Goal: Use online tool/utility

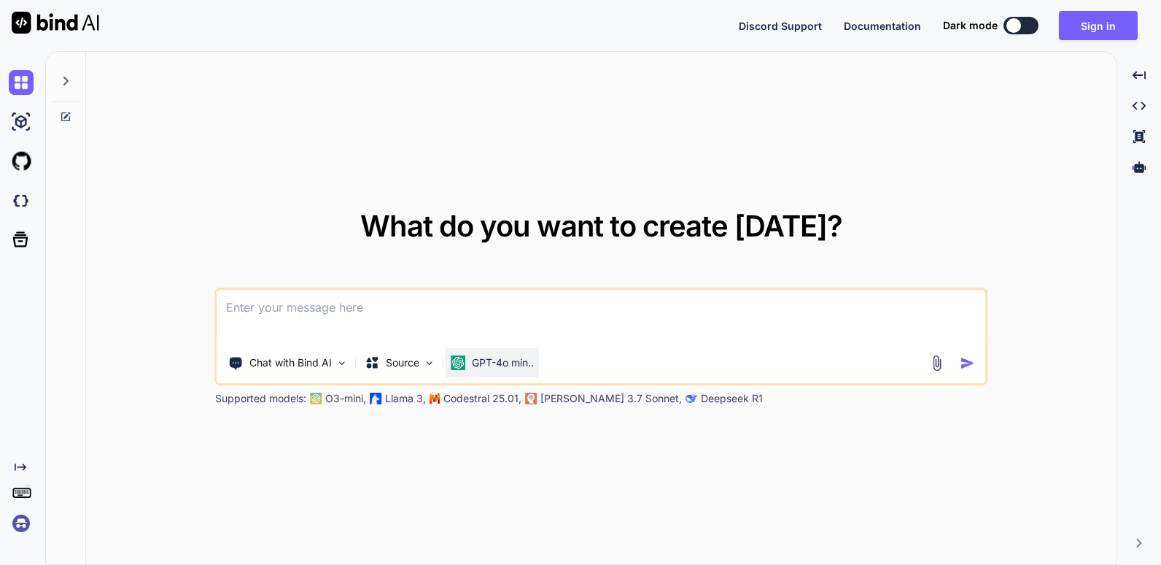
click at [493, 354] on div "GPT-4o min.." at bounding box center [493, 362] width 94 height 29
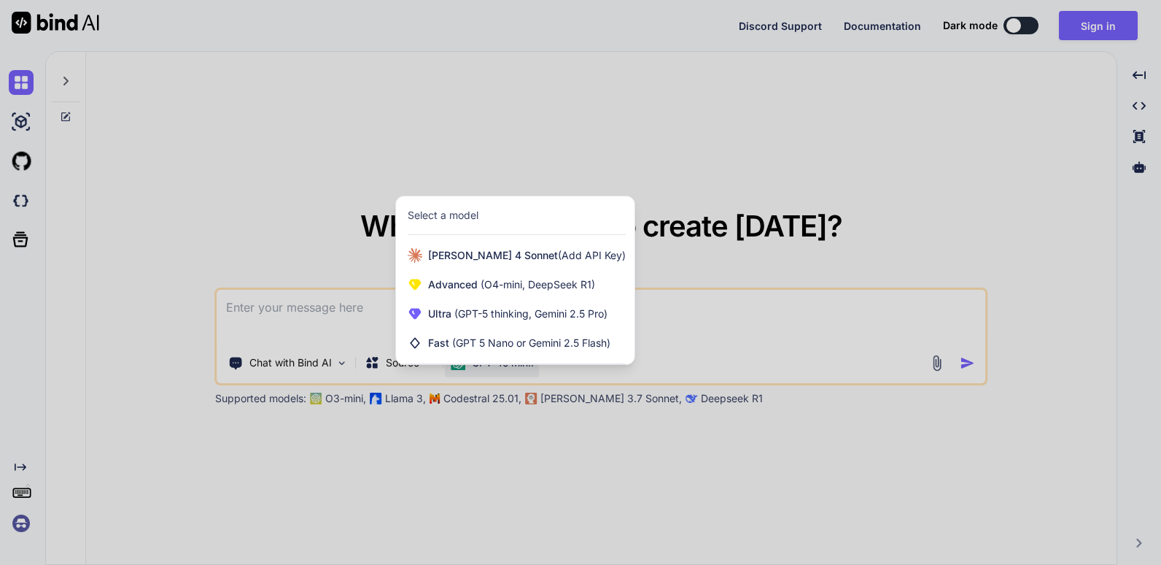
click at [499, 214] on div "Select a model" at bounding box center [517, 215] width 218 height 15
click at [422, 217] on div "Select a model" at bounding box center [443, 215] width 71 height 15
click at [512, 438] on div at bounding box center [580, 282] width 1161 height 565
type textarea "x"
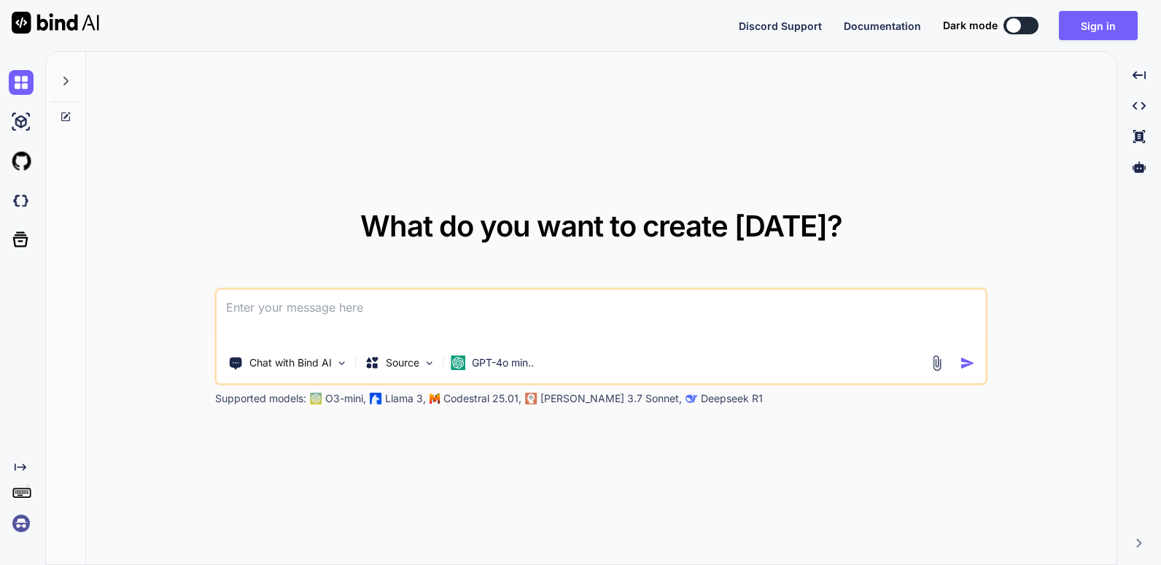
click at [701, 400] on p "Deepseek R1" at bounding box center [732, 398] width 62 height 15
click at [1101, 26] on button "Sign in" at bounding box center [1098, 25] width 79 height 29
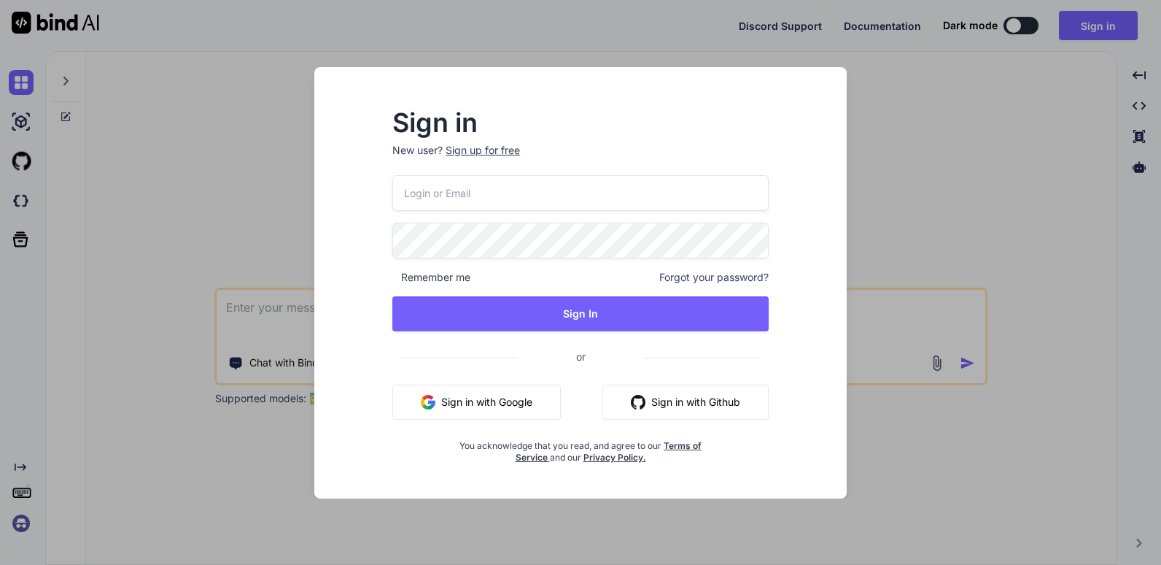
click at [461, 190] on input "email" at bounding box center [580, 193] width 376 height 36
type input "[EMAIL_ADDRESS][DOMAIN_NAME]"
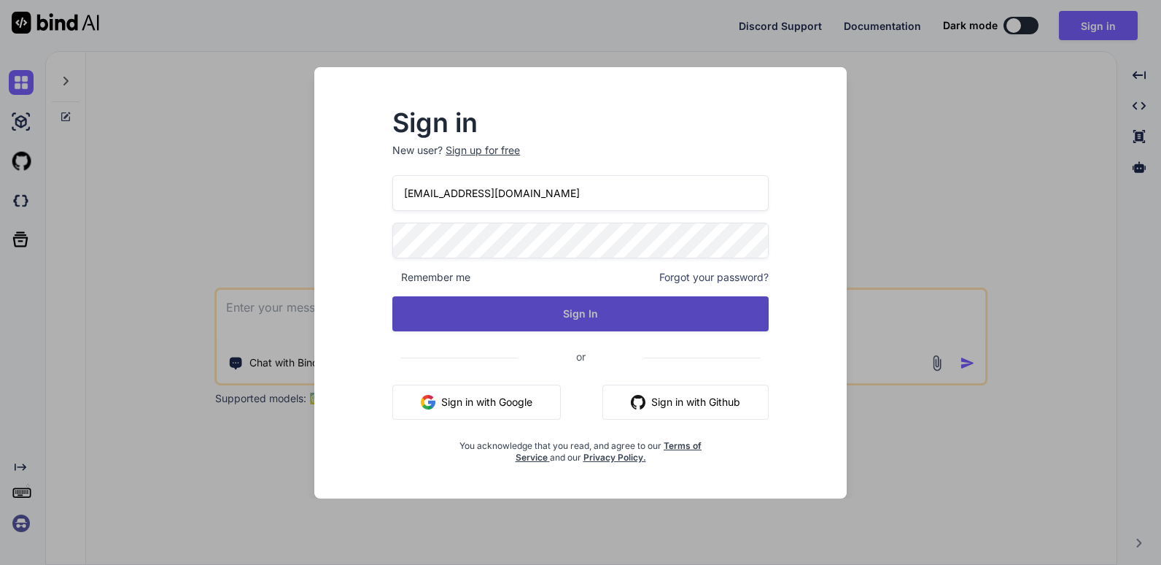
click at [567, 314] on button "Sign In" at bounding box center [580, 313] width 376 height 35
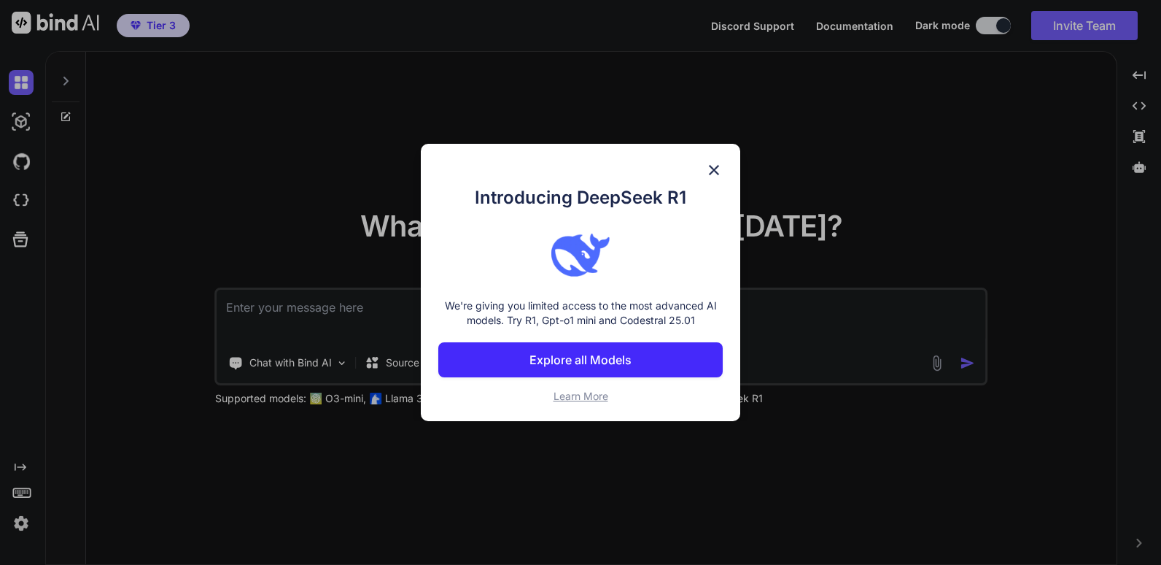
click at [589, 357] on p "Explore all Models" at bounding box center [581, 360] width 102 height 18
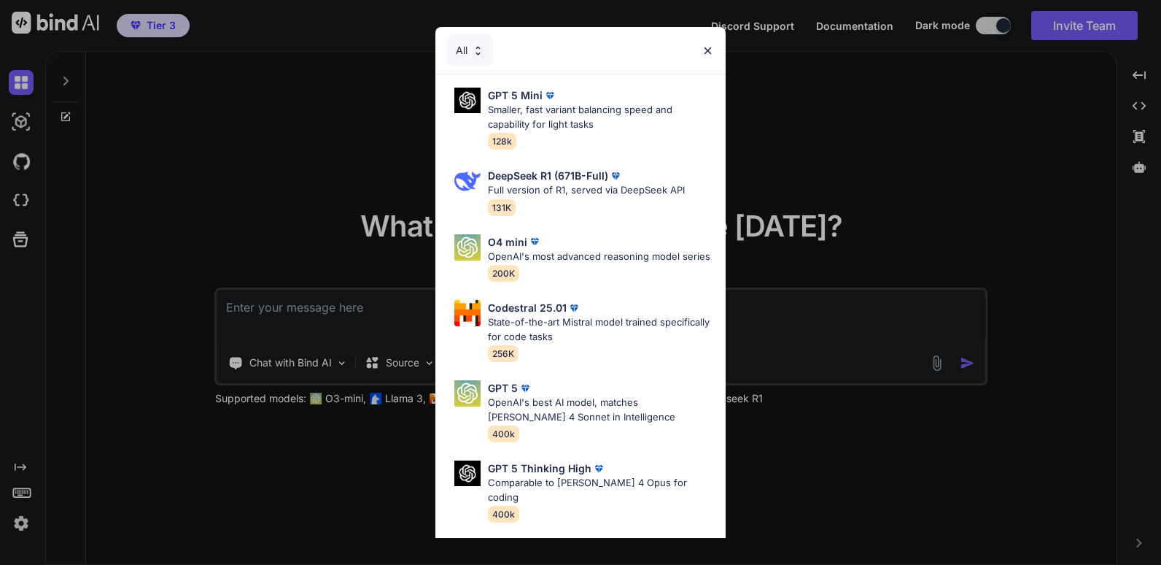
click at [707, 51] on img at bounding box center [708, 50] width 12 height 12
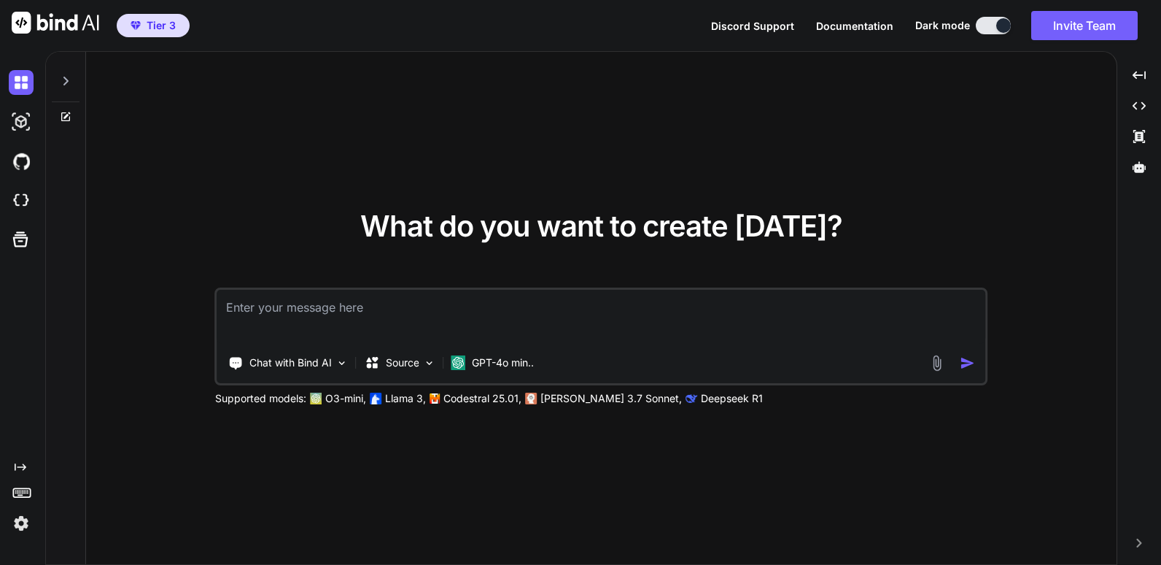
click at [18, 528] on img at bounding box center [21, 523] width 25 height 25
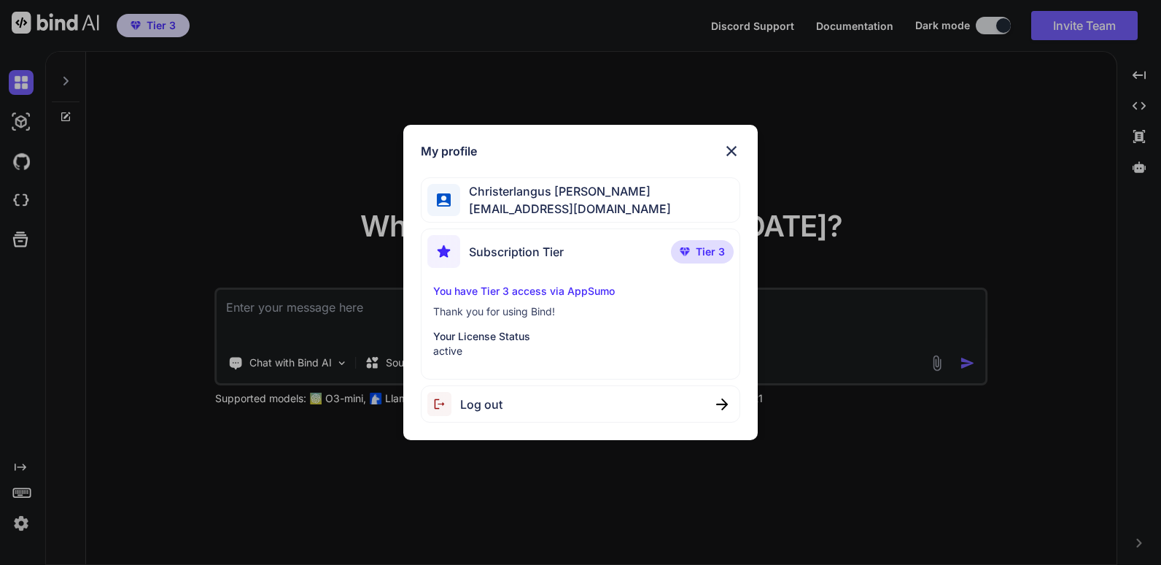
click at [732, 148] on img at bounding box center [732, 151] width 18 height 18
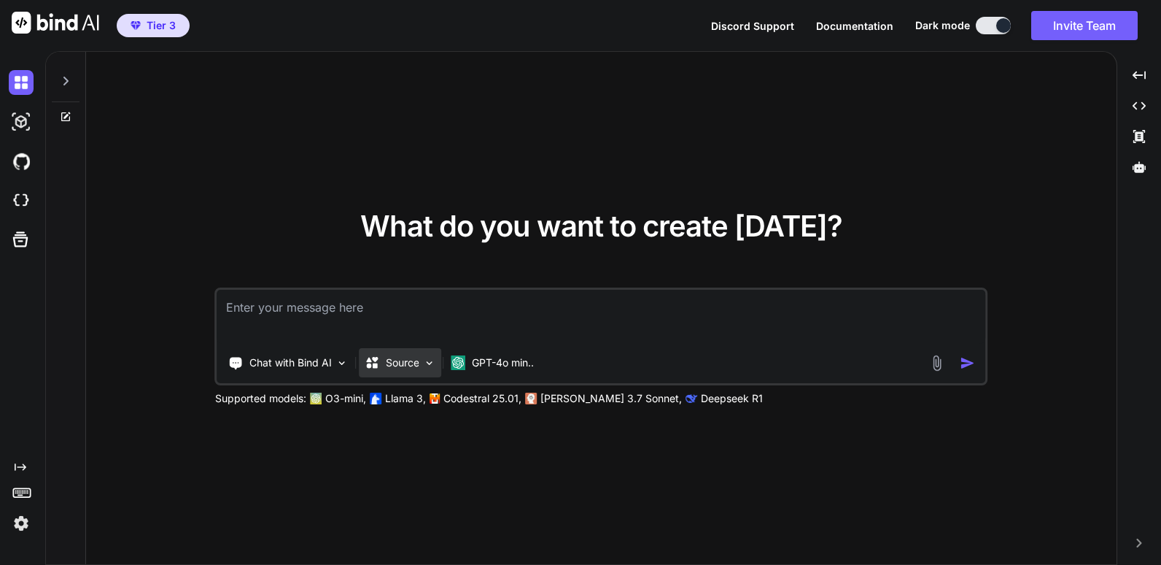
click at [429, 363] on img at bounding box center [430, 363] width 12 height 12
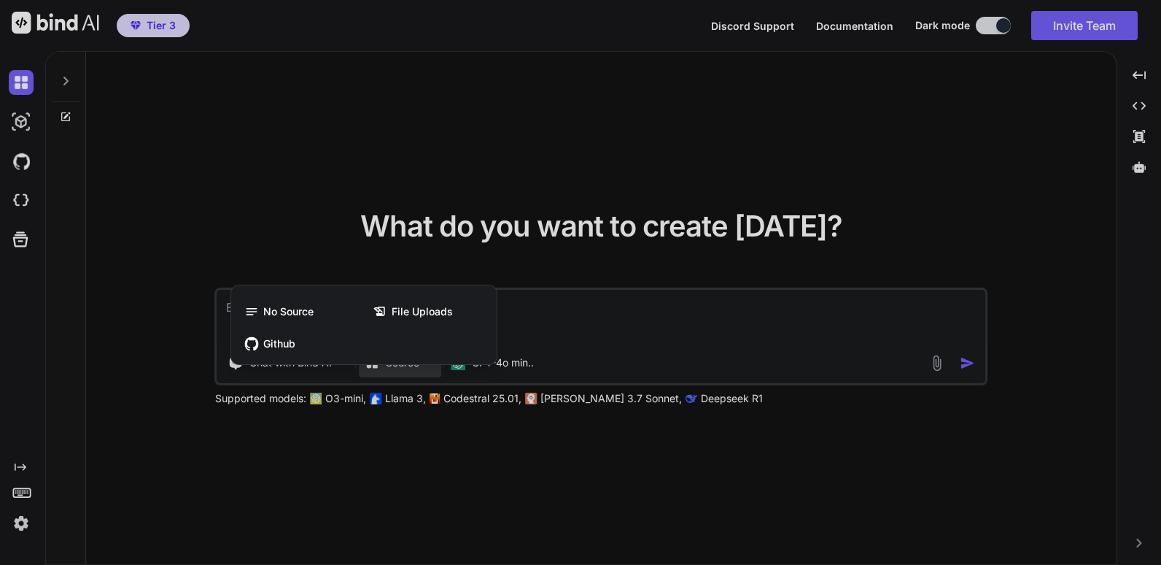
click at [641, 262] on div at bounding box center [580, 282] width 1161 height 565
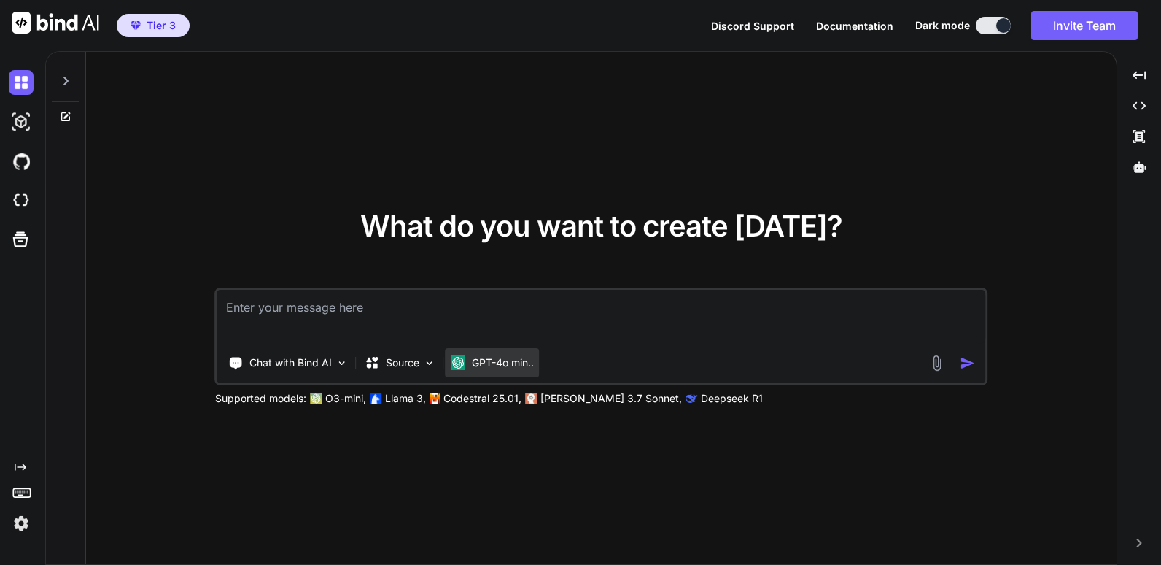
click at [494, 364] on p "GPT-4o min.." at bounding box center [503, 362] width 62 height 15
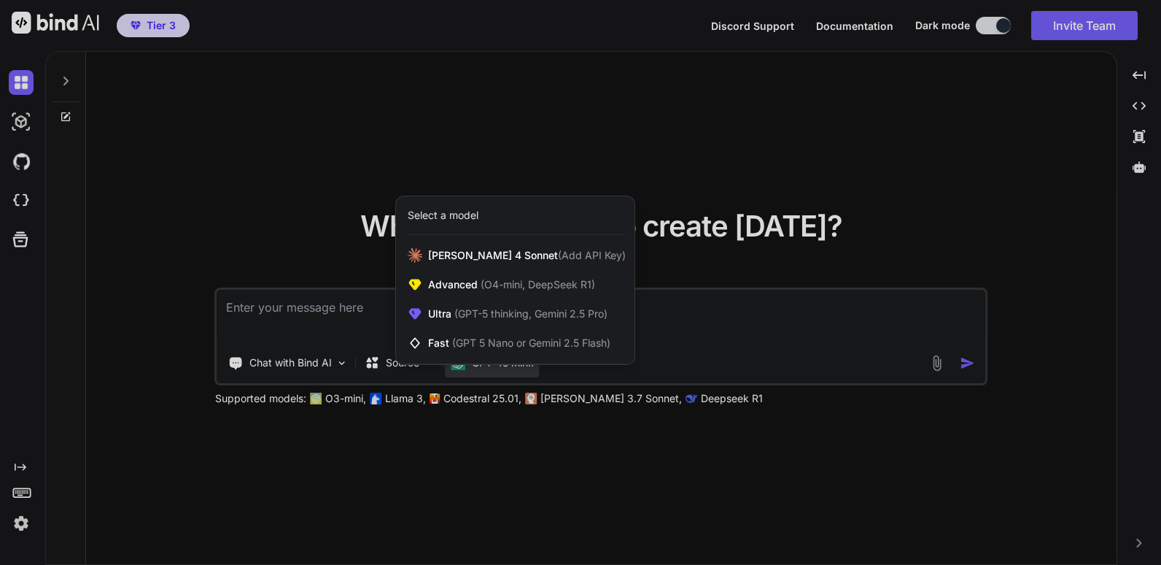
click at [457, 220] on div "Select a model" at bounding box center [443, 215] width 71 height 15
click at [724, 346] on div at bounding box center [580, 282] width 1161 height 565
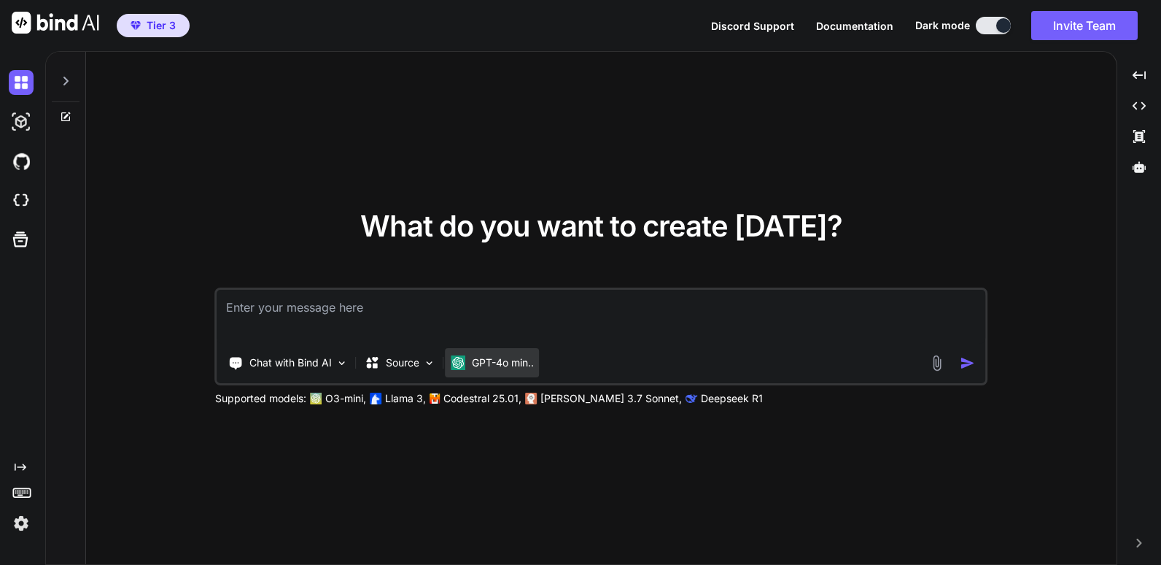
click at [505, 369] on p "GPT-4o min.." at bounding box center [503, 362] width 62 height 15
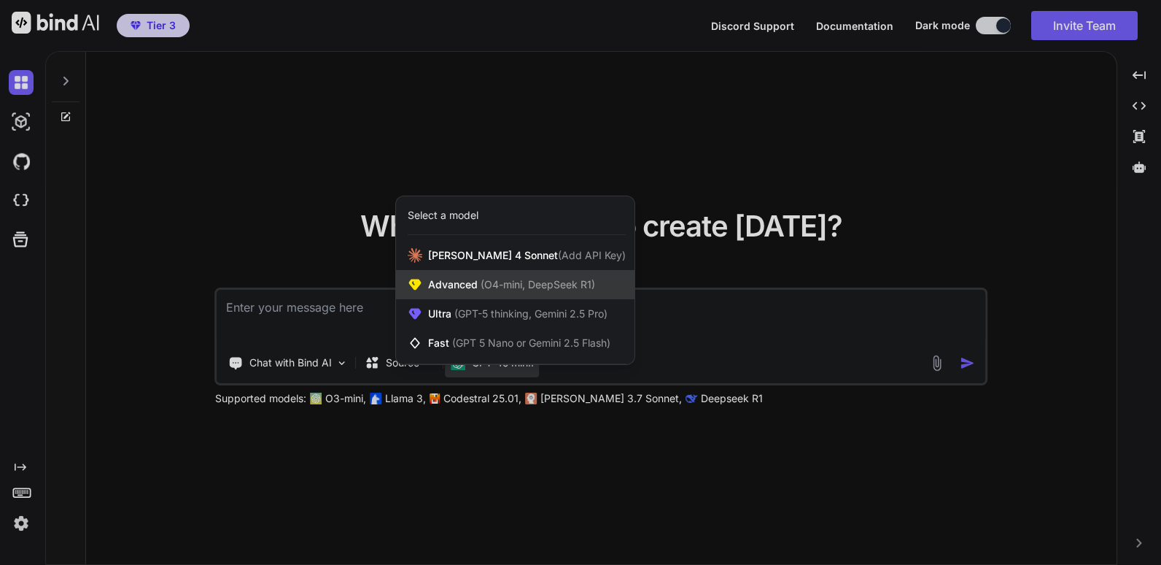
click at [508, 281] on span "(O4-mini, DeepSeek R1)" at bounding box center [536, 284] width 117 height 12
type textarea "x"
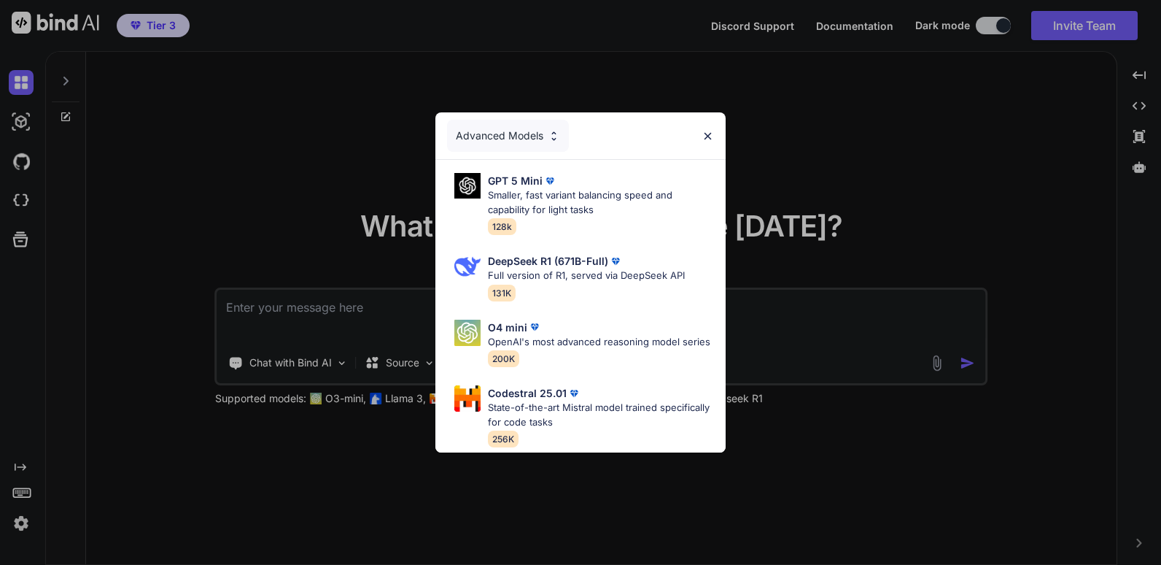
click at [543, 125] on div "Advanced Models" at bounding box center [508, 136] width 122 height 32
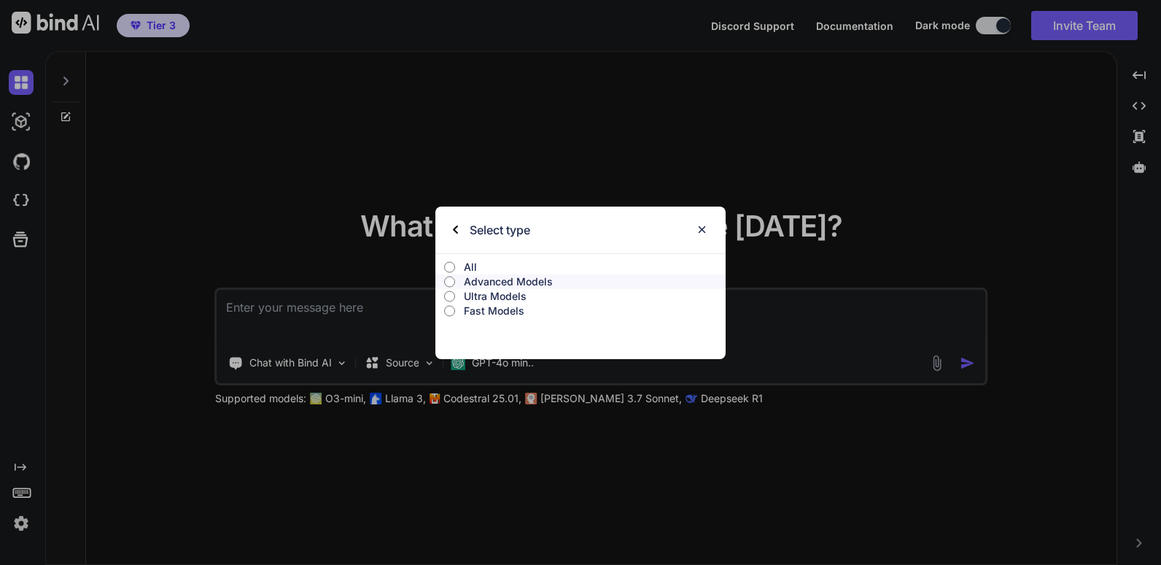
click at [451, 268] on input "All" at bounding box center [449, 267] width 11 height 12
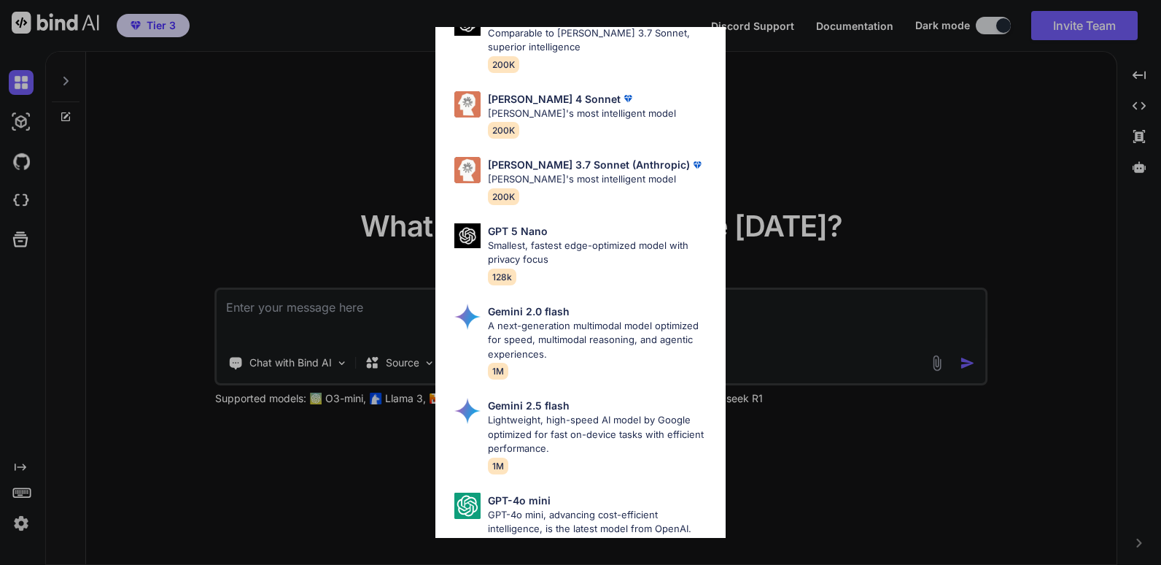
scroll to position [831, 0]
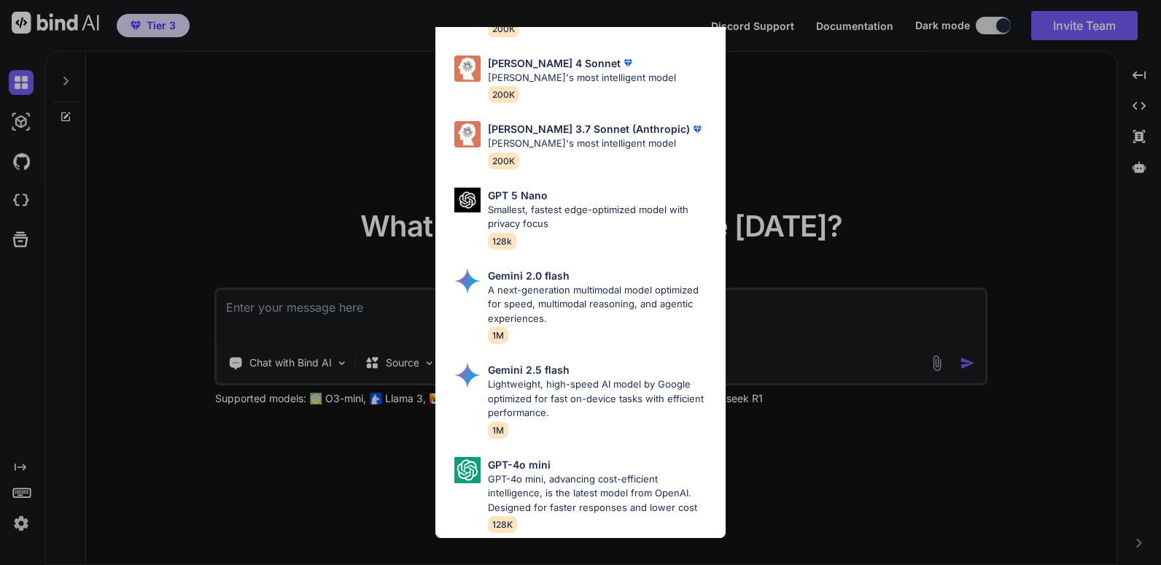
click at [880, 121] on div "All GPT 5 Mini Smaller, fast variant balancing speed and capability for light t…" at bounding box center [580, 282] width 1161 height 565
